Goal: Transaction & Acquisition: Download file/media

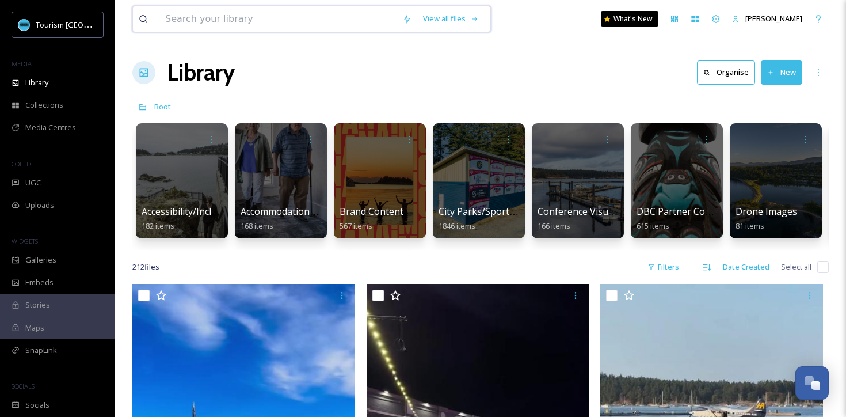
click at [325, 18] on input at bounding box center [277, 18] width 237 height 25
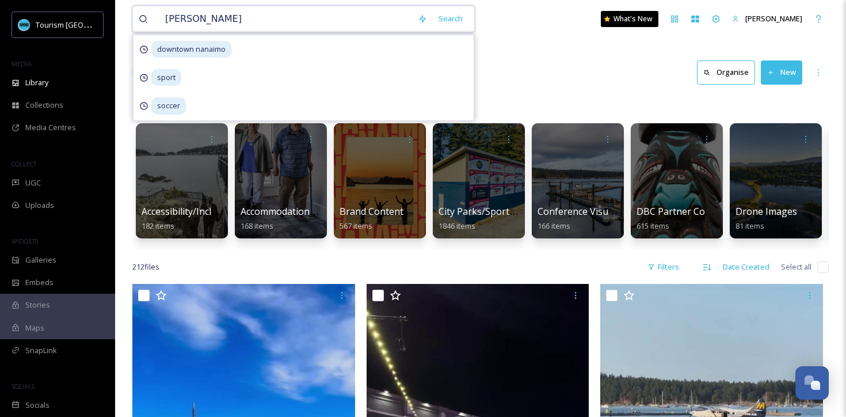
type input "lacrosse"
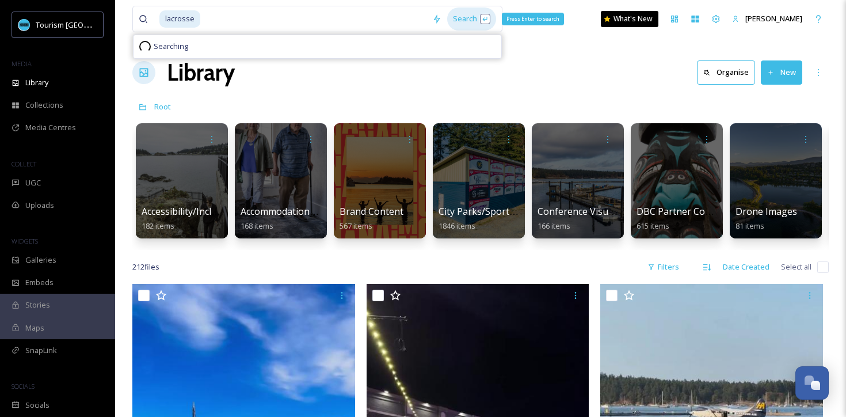
click at [470, 22] on div "Search Press Enter to search" at bounding box center [471, 18] width 49 height 22
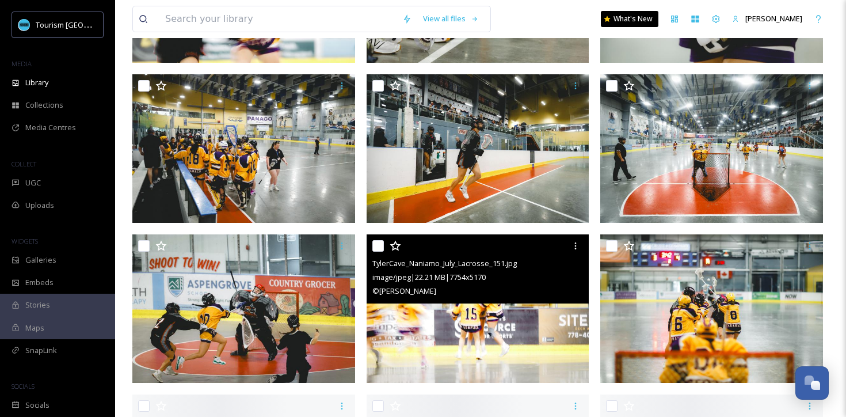
scroll to position [1470, 0]
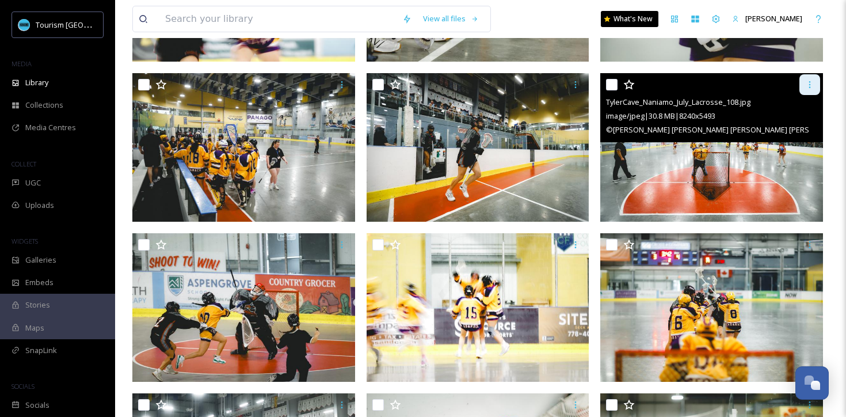
click at [812, 87] on icon at bounding box center [810, 84] width 9 height 9
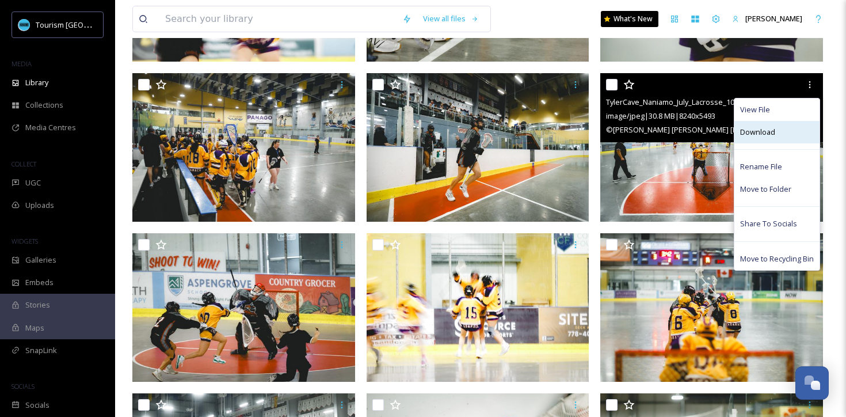
click at [784, 130] on div "Download" at bounding box center [777, 132] width 85 height 22
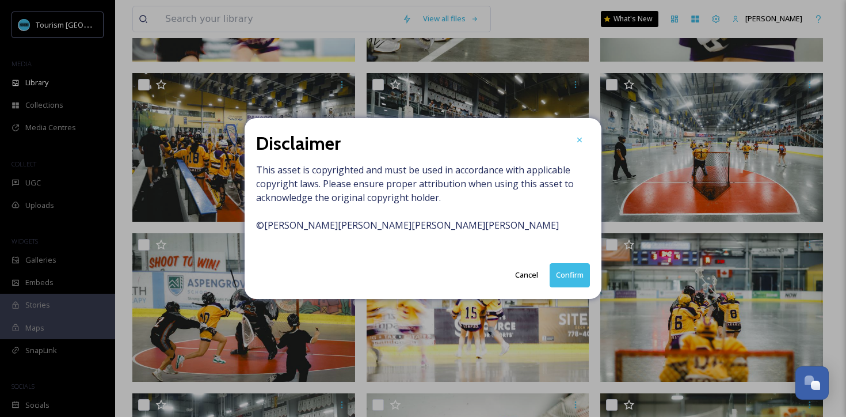
click at [569, 276] on button "Confirm" at bounding box center [570, 275] width 40 height 24
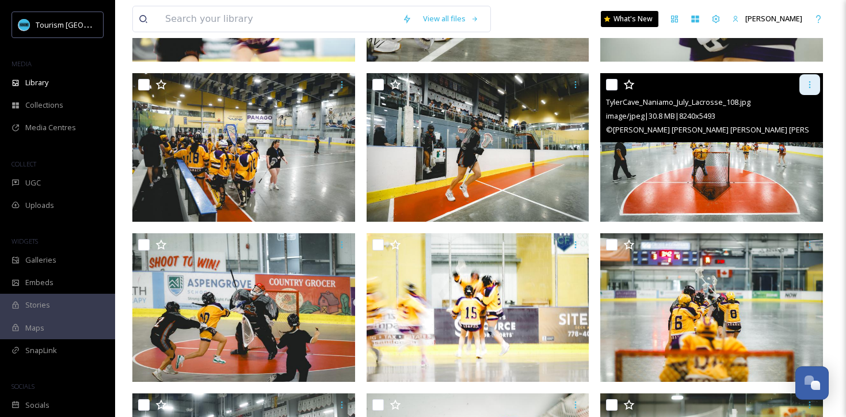
click at [812, 86] on icon at bounding box center [810, 84] width 9 height 9
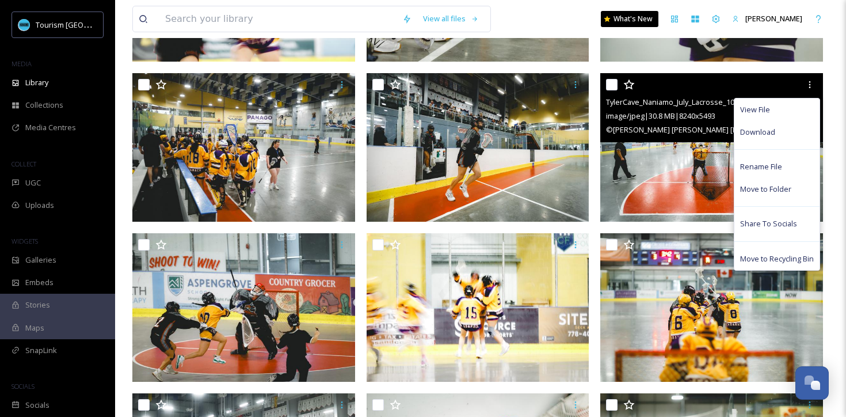
click at [679, 129] on span "© [PERSON_NAME][PERSON_NAME][PERSON_NAME][PERSON_NAME]" at bounding box center [726, 129] width 240 height 11
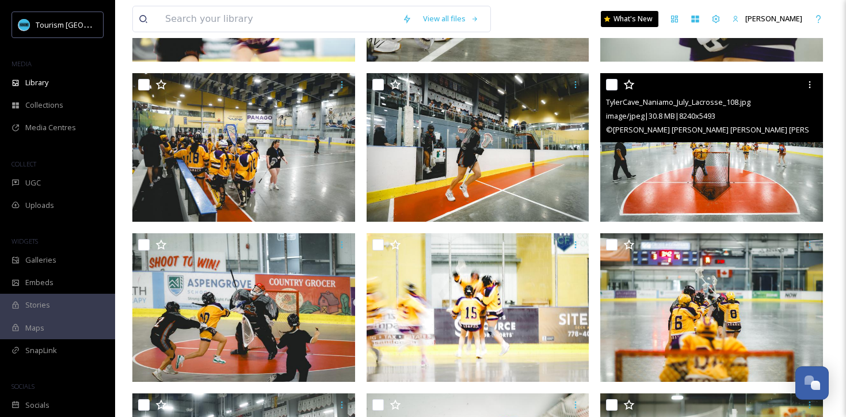
click at [742, 78] on div at bounding box center [713, 84] width 214 height 21
click at [677, 200] on img at bounding box center [712, 147] width 223 height 149
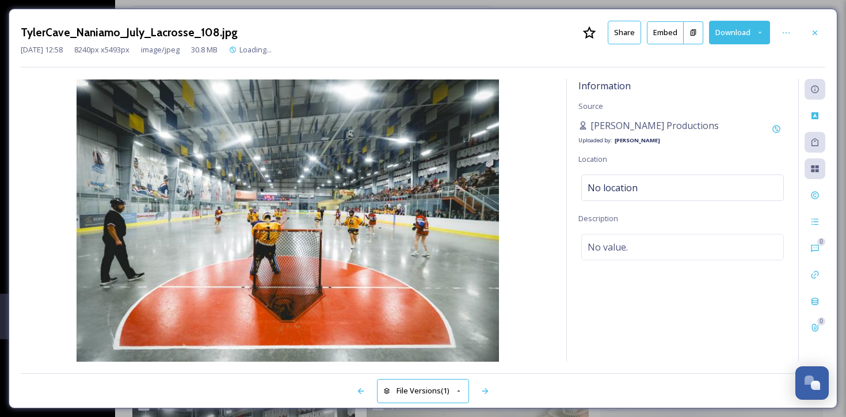
click at [677, 200] on div "Information Source [PERSON_NAME] Productions Uploaded by: [PERSON_NAME] Locatio…" at bounding box center [682, 220] width 231 height 283
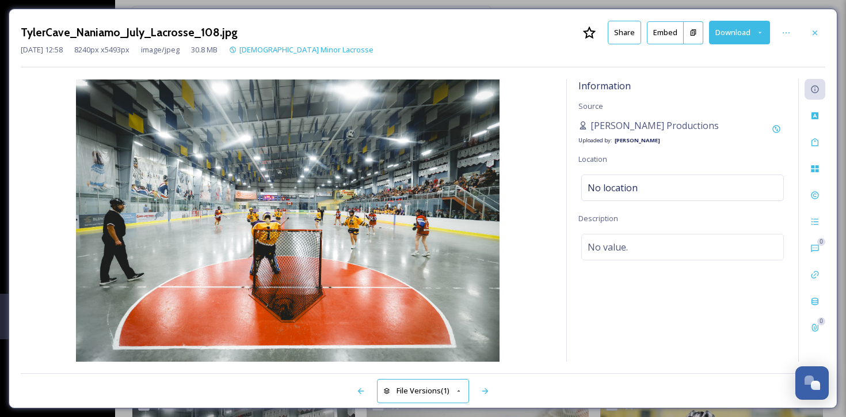
click at [757, 37] on button "Download" at bounding box center [739, 33] width 61 height 24
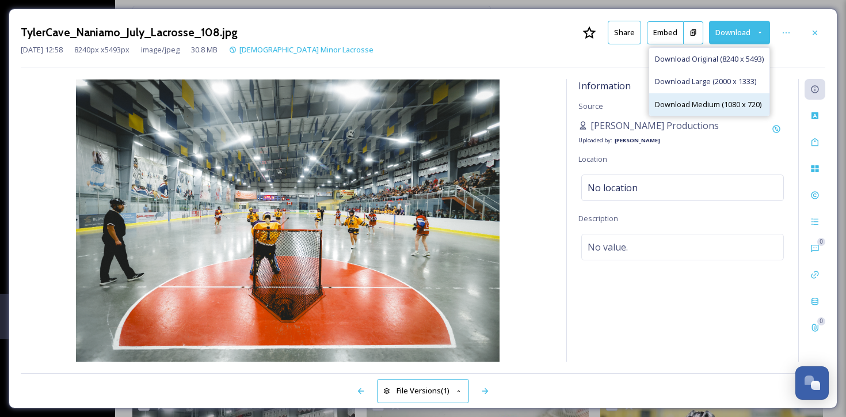
click at [724, 99] on span "Download Medium (1080 x 720)" at bounding box center [708, 104] width 107 height 11
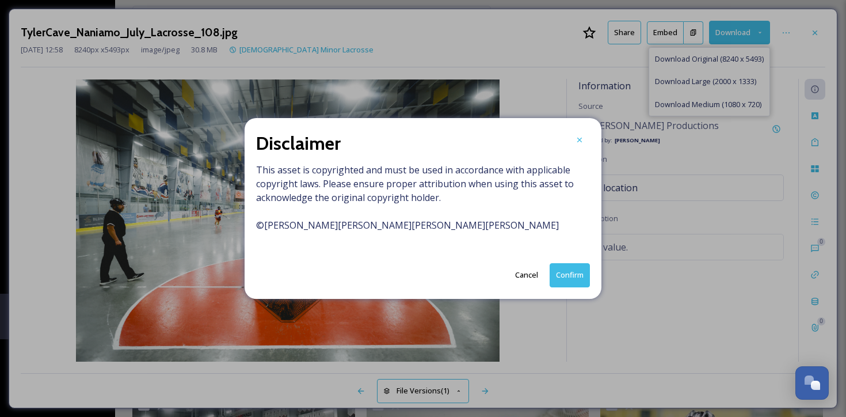
click at [574, 269] on button "Confirm" at bounding box center [570, 275] width 40 height 24
